Goal: Information Seeking & Learning: Learn about a topic

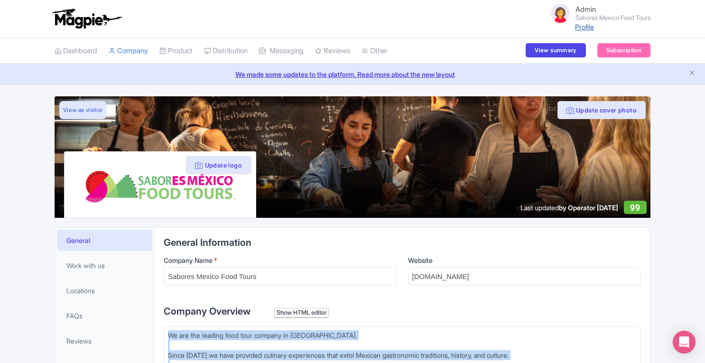
click at [575, 26] on link "Profile" at bounding box center [584, 27] width 19 height 8
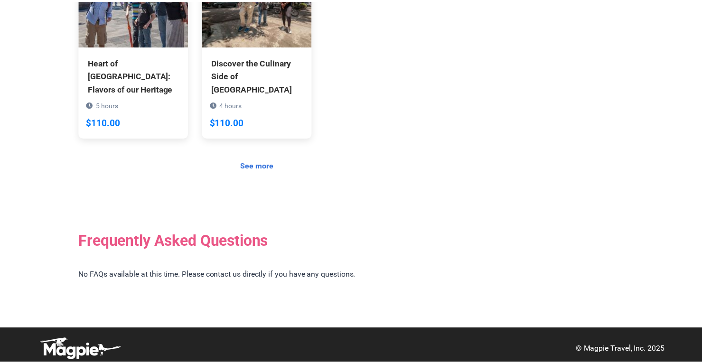
scroll to position [807, 0]
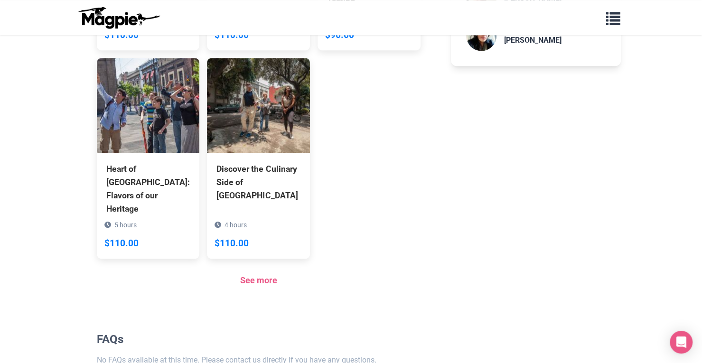
scroll to position [714, 0]
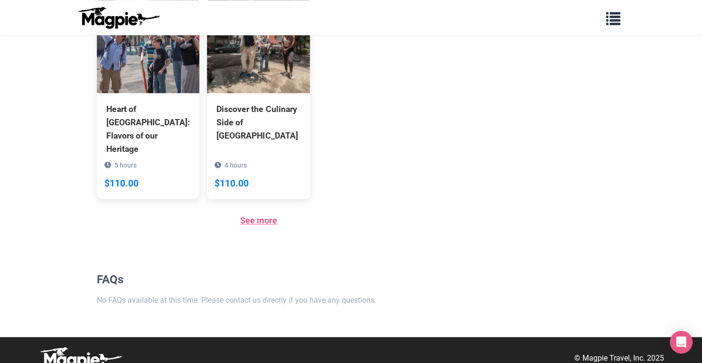
click at [263, 215] on link "See more" at bounding box center [258, 220] width 37 height 10
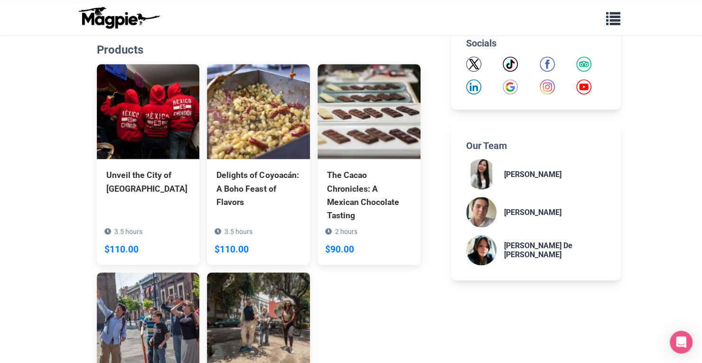
scroll to position [438, 0]
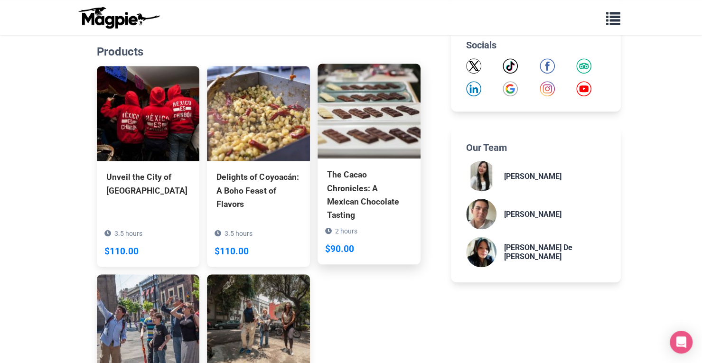
click at [360, 117] on img at bounding box center [368, 111] width 103 height 95
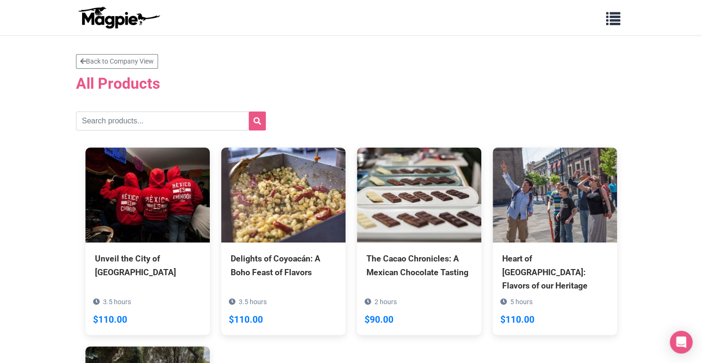
scroll to position [153, 0]
